Goal: Task Accomplishment & Management: Manage account settings

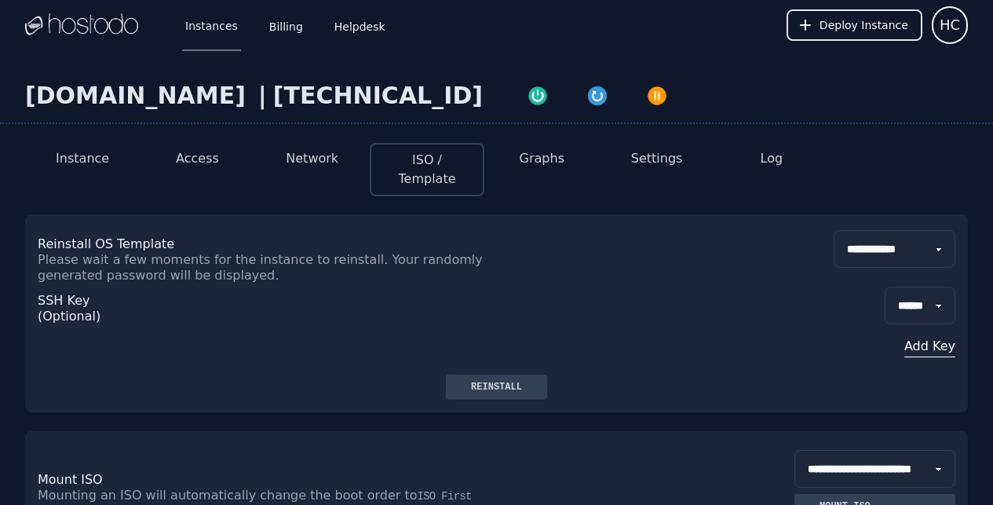
select select "**"
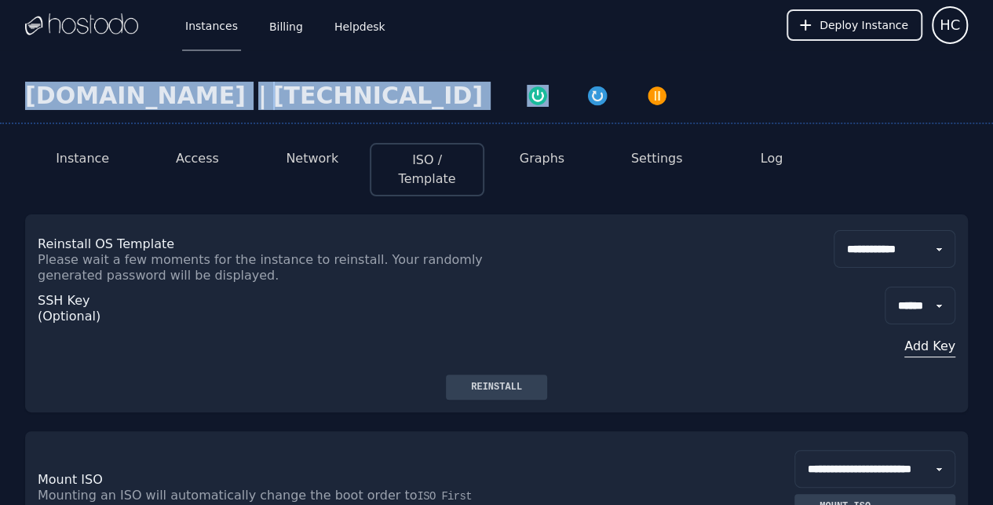
click at [215, 166] on button "Access" at bounding box center [197, 158] width 43 height 19
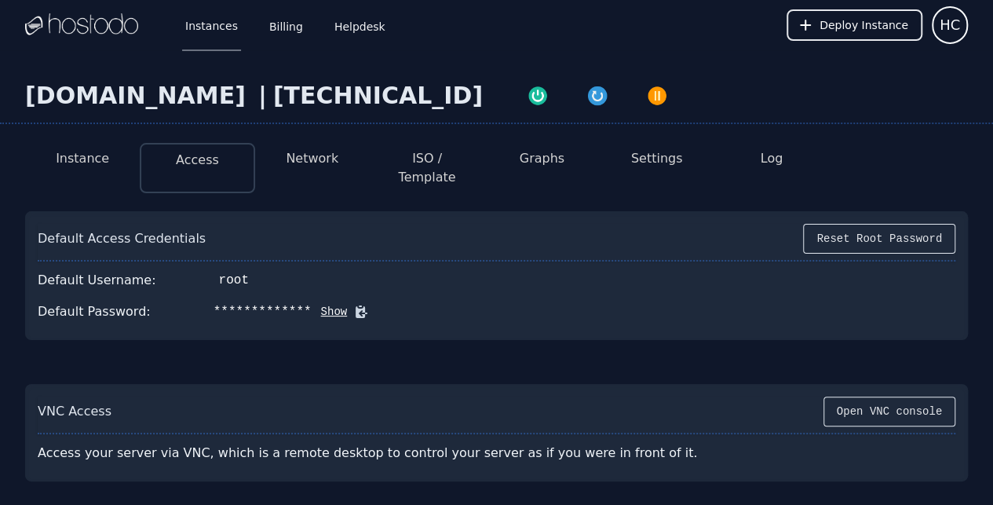
click at [313, 304] on button "Show" at bounding box center [330, 312] width 36 height 16
drag, startPoint x: 307, startPoint y: 296, endPoint x: 201, endPoint y: 291, distance: 106.1
click at [214, 302] on div "fH(OHn`+wJ[LkG;r" at bounding box center [274, 311] width 121 height 19
copy div "fH(OHn`+wJ[LkG;r"
click at [280, 24] on link "Billing" at bounding box center [286, 25] width 40 height 52
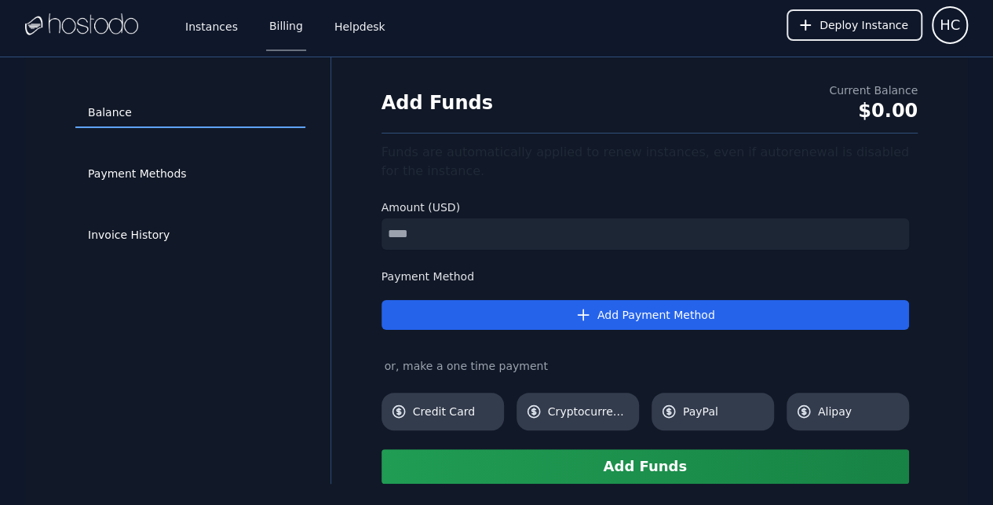
click at [227, 39] on link "Instances" at bounding box center [211, 25] width 59 height 52
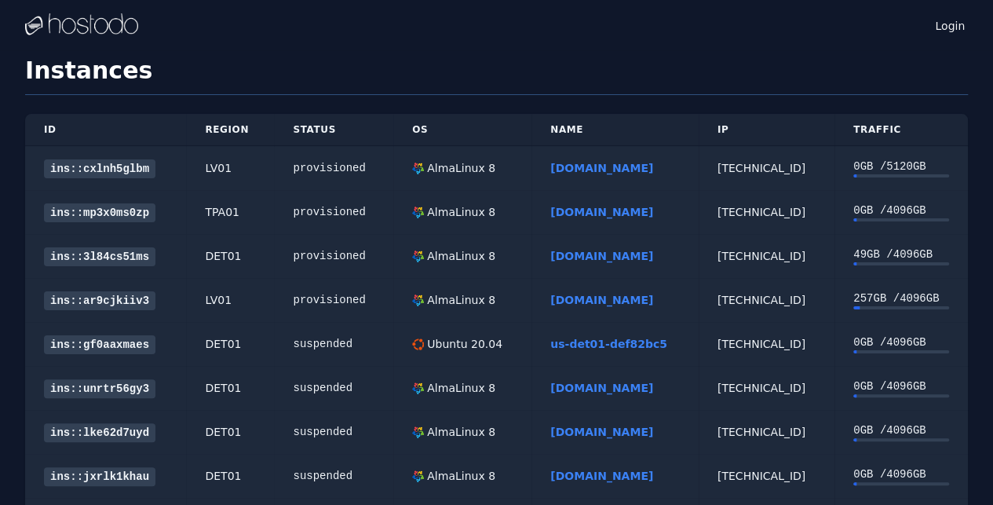
click at [616, 209] on link "[DOMAIN_NAME]" at bounding box center [601, 212] width 103 height 13
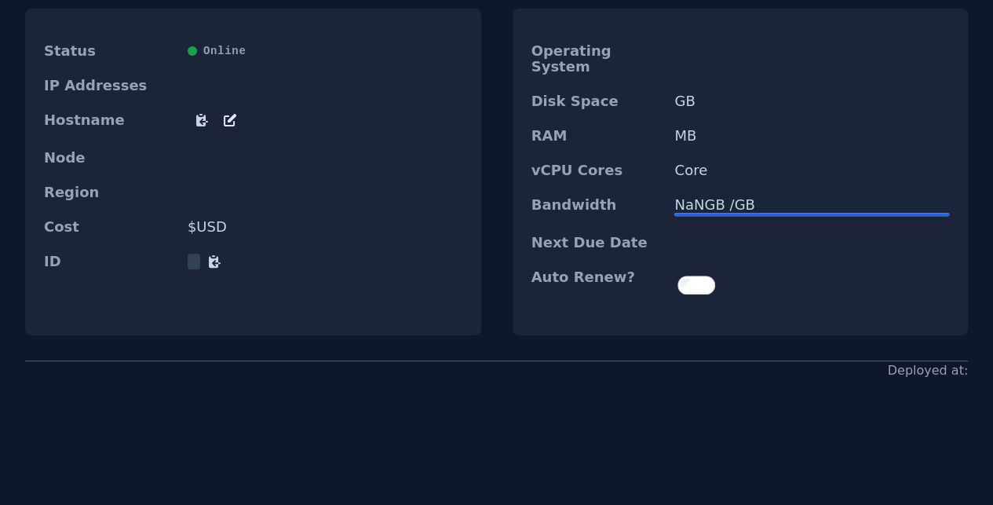
scroll to position [228, 0]
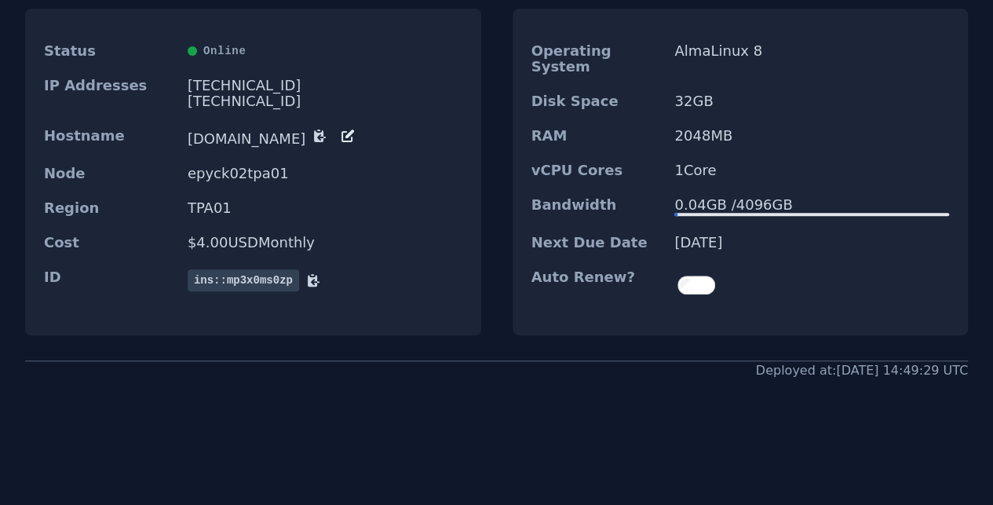
click at [912, 225] on div "Next Due Date 09/28/2025" at bounding box center [741, 242] width 456 height 35
click at [935, 269] on div at bounding box center [812, 284] width 275 height 31
click at [945, 260] on div "Auto Renew?" at bounding box center [741, 285] width 456 height 50
click at [971, 225] on div "Instance Access Network ISO / Template Graphs Settings Log Status Online IP Add…" at bounding box center [496, 141] width 993 height 477
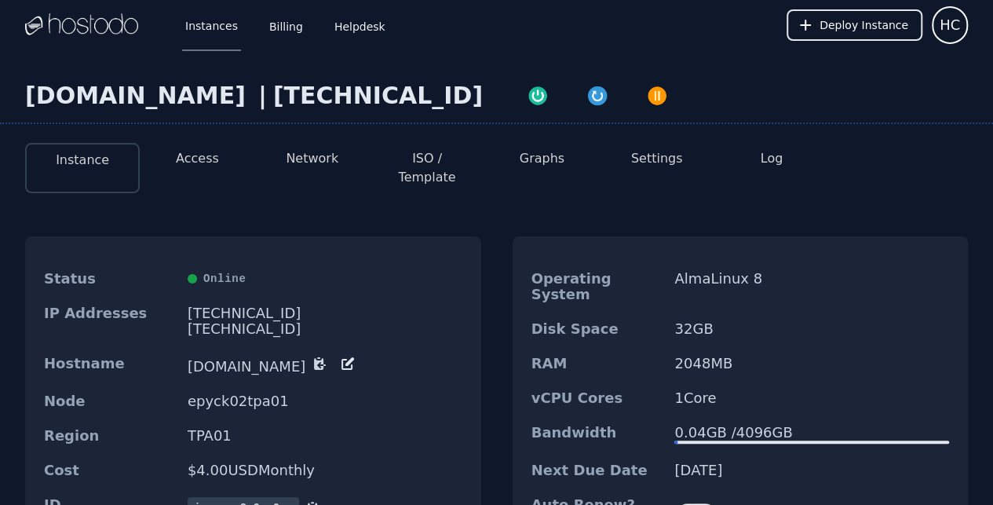
scroll to position [104, 0]
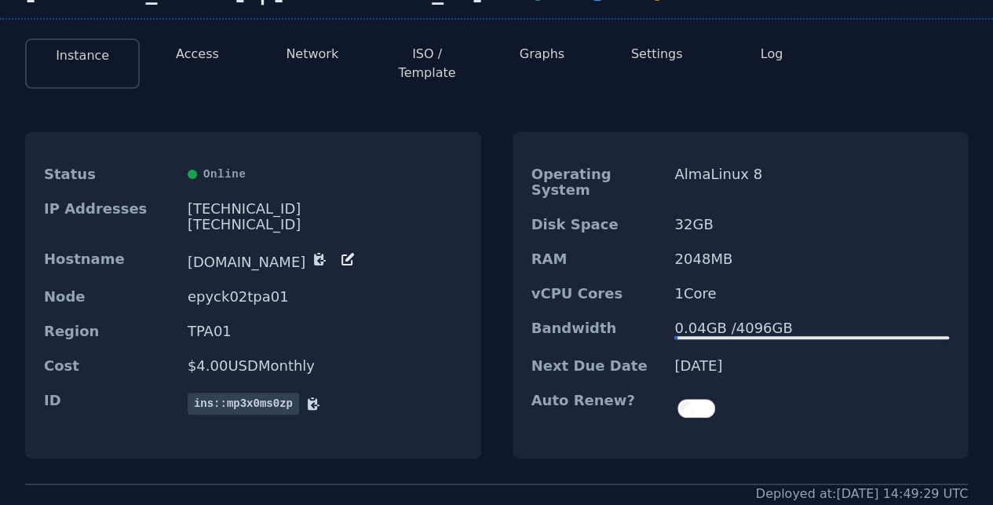
click at [180, 43] on li "Access" at bounding box center [197, 63] width 115 height 50
click at [188, 49] on button "Access" at bounding box center [197, 54] width 43 height 19
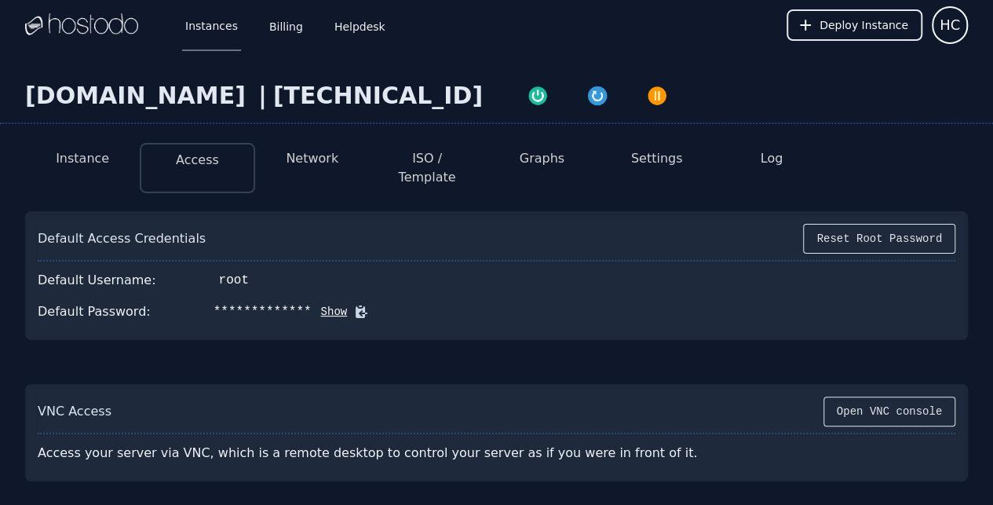
click at [315, 304] on button "Show" at bounding box center [330, 312] width 36 height 16
drag, startPoint x: 308, startPoint y: 295, endPoint x: 192, endPoint y: 300, distance: 116.3
click at [192, 300] on div "Default Password: yioB5Yrn^ymNFu7p Hide" at bounding box center [497, 311] width 918 height 31
copy div "yioB5Yrn^ymNFu7p"
